Goal: Entertainment & Leisure: Consume media (video, audio)

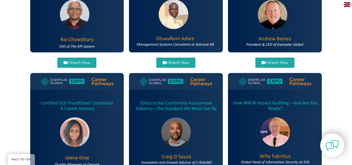
scroll to position [245, 0]
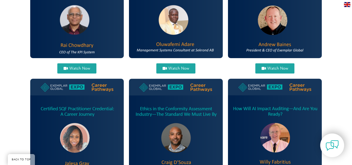
drag, startPoint x: 354, startPoint y: 9, endPoint x: 351, endPoint y: 30, distance: 22.0
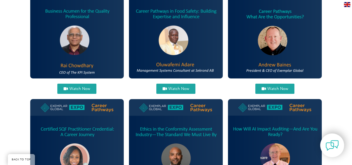
scroll to position [216, 0]
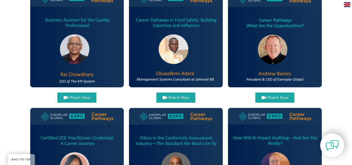
click at [168, 99] on span "Watch Now" at bounding box center [176, 98] width 27 height 4
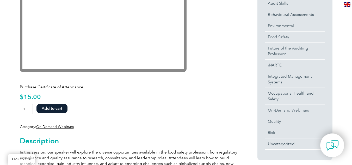
scroll to position [156, 0]
